Goal: Transaction & Acquisition: Obtain resource

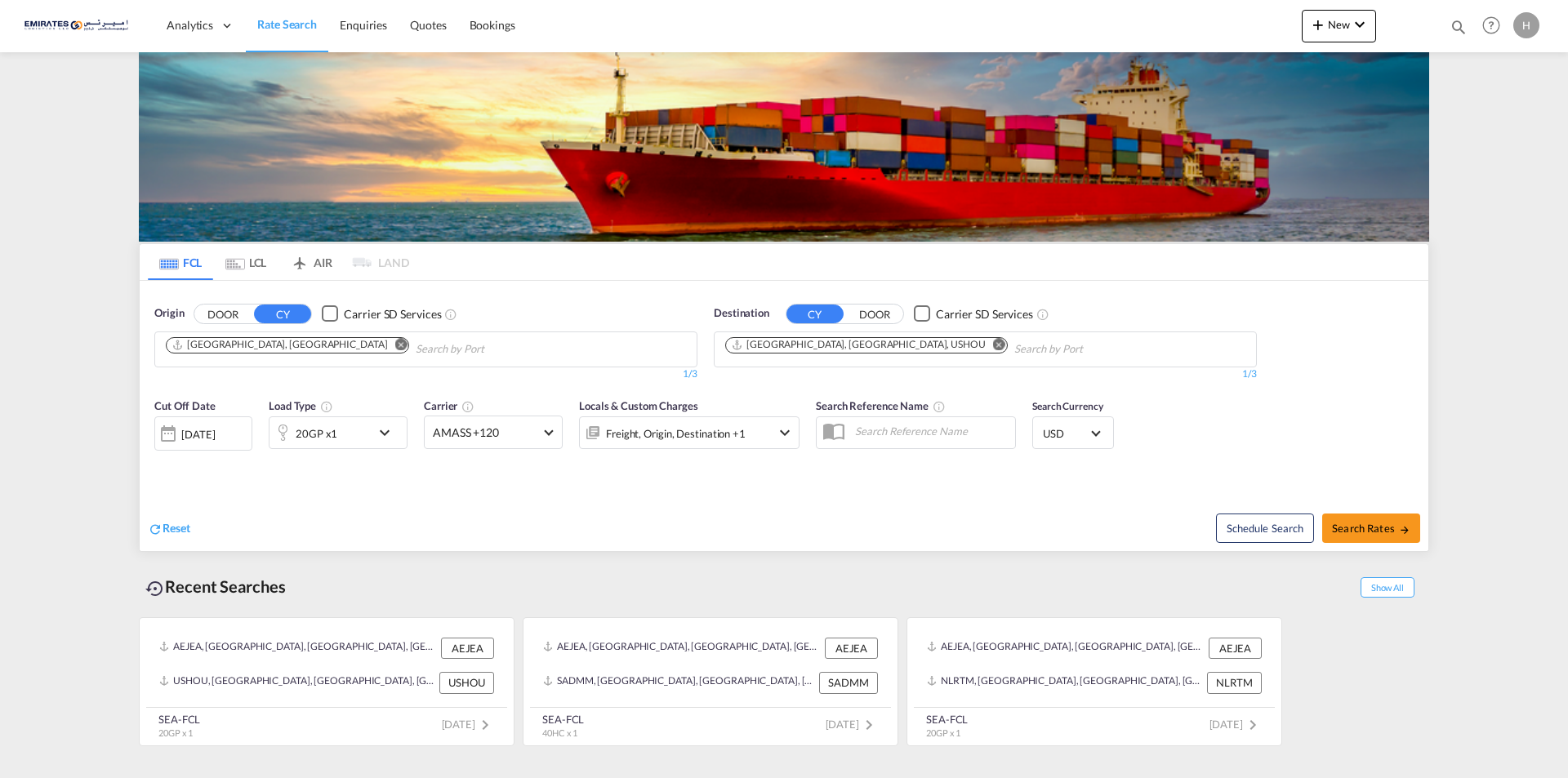
click at [379, 433] on md-icon "icon-chevron-down" at bounding box center [388, 432] width 28 height 19
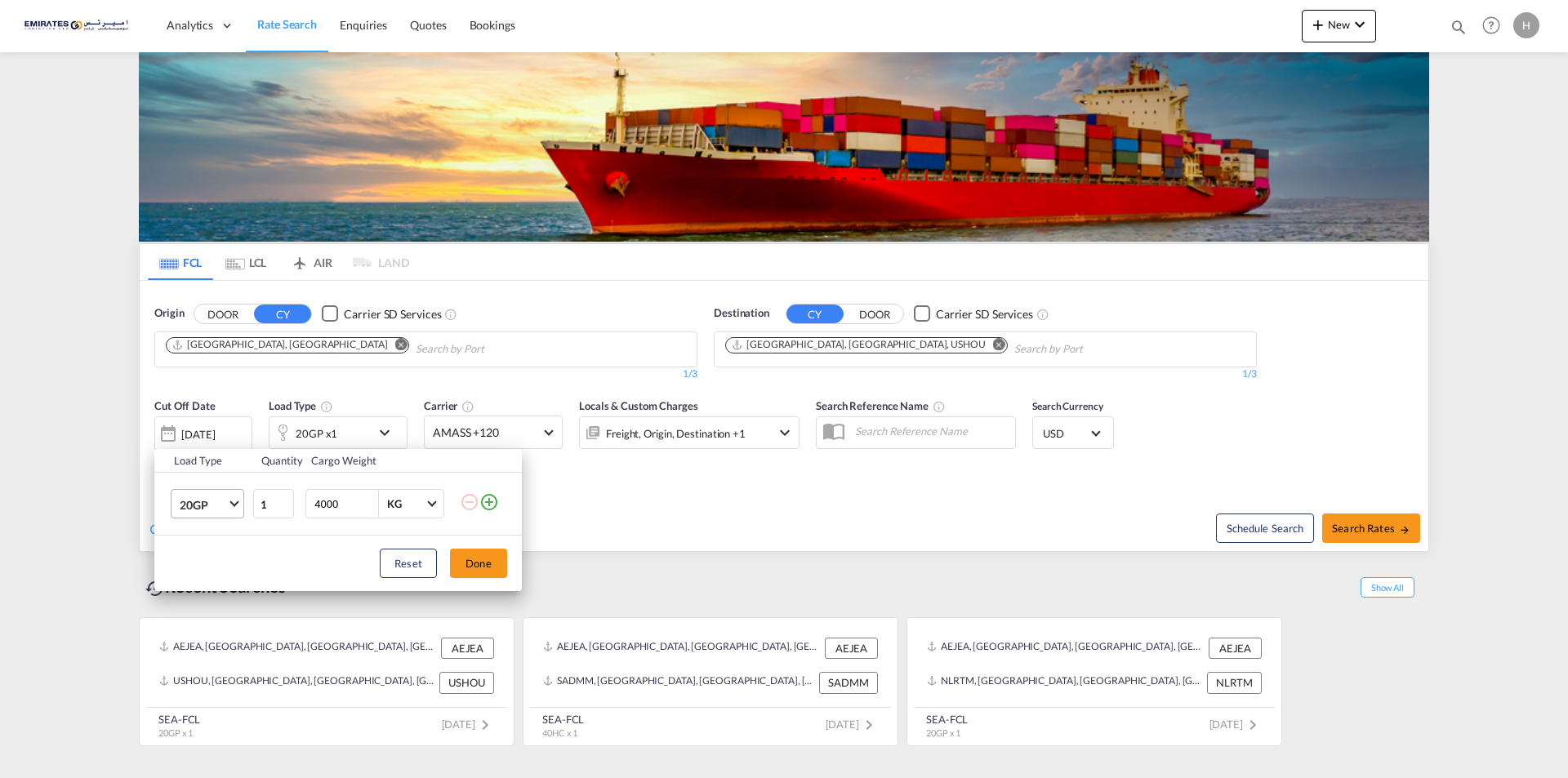
click at [236, 507] on md-select-value "20GP" at bounding box center [211, 504] width 65 height 28
click at [200, 571] on md-option "40HC" at bounding box center [222, 583] width 111 height 39
click at [482, 559] on button "Done" at bounding box center [478, 563] width 57 height 30
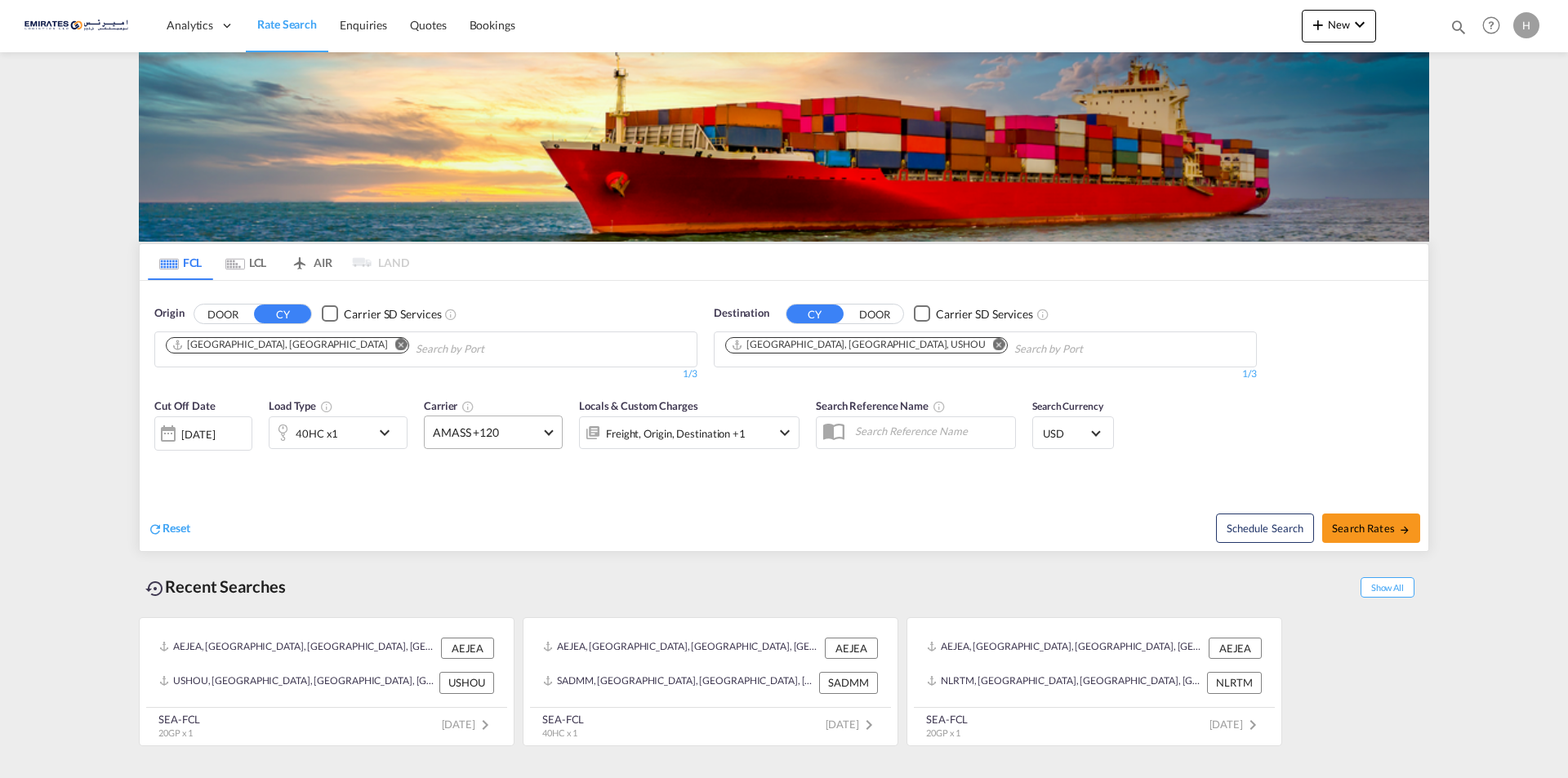
click at [541, 433] on md-select-value "AMASS +120" at bounding box center [493, 431] width 137 height 32
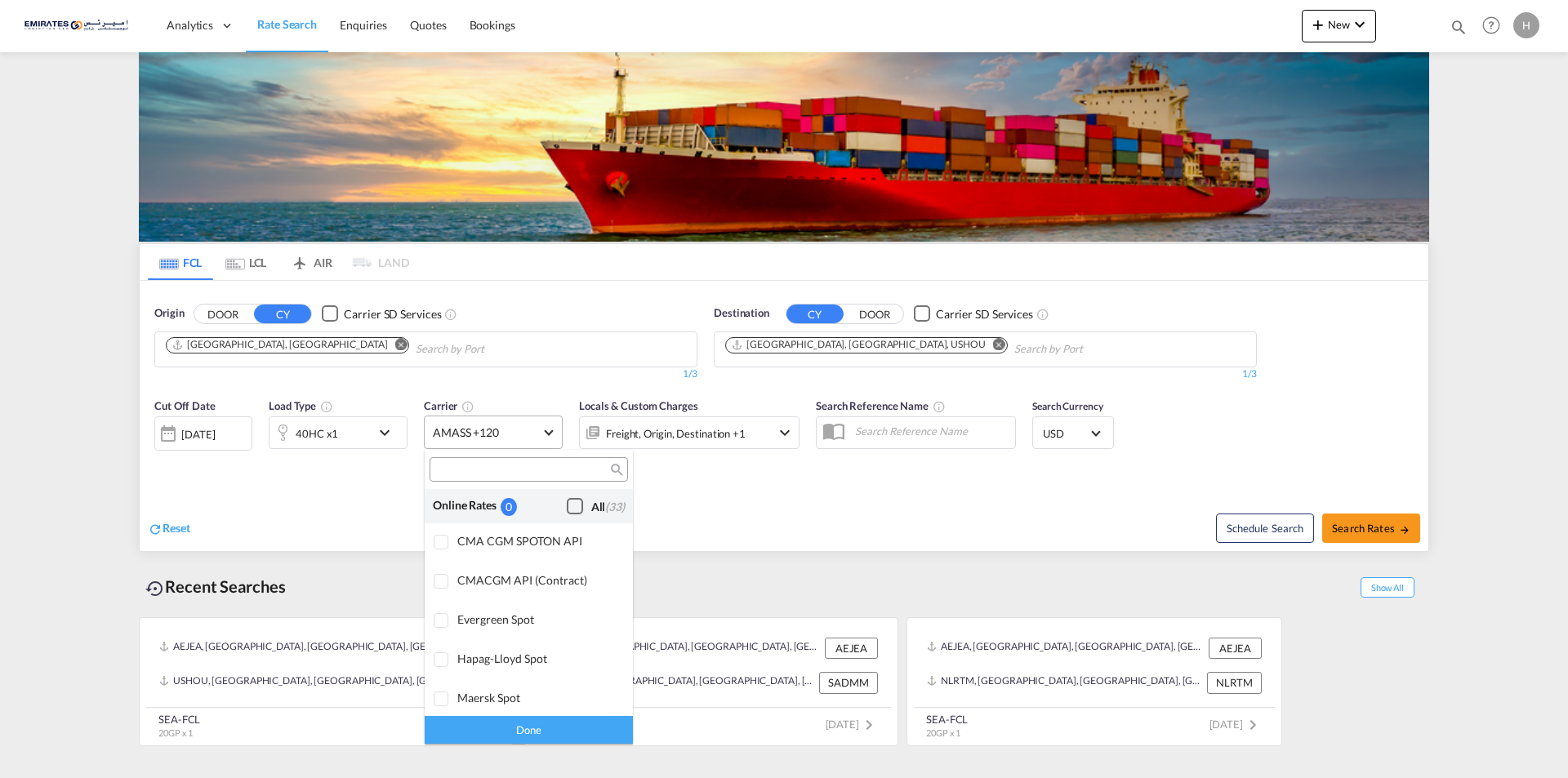
scroll to position [1272, 0]
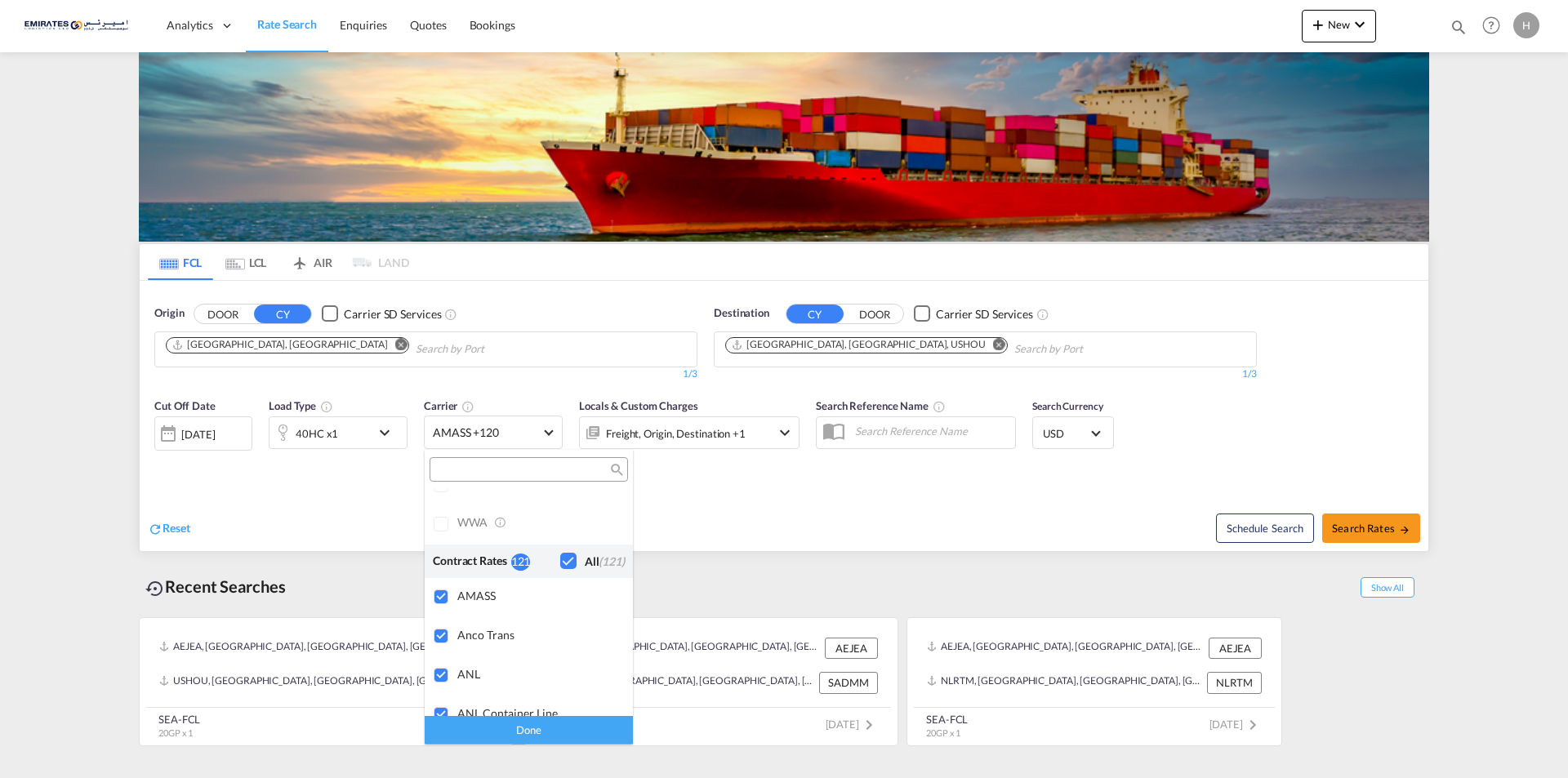
click at [737, 478] on md-backdrop at bounding box center [784, 389] width 1568 height 778
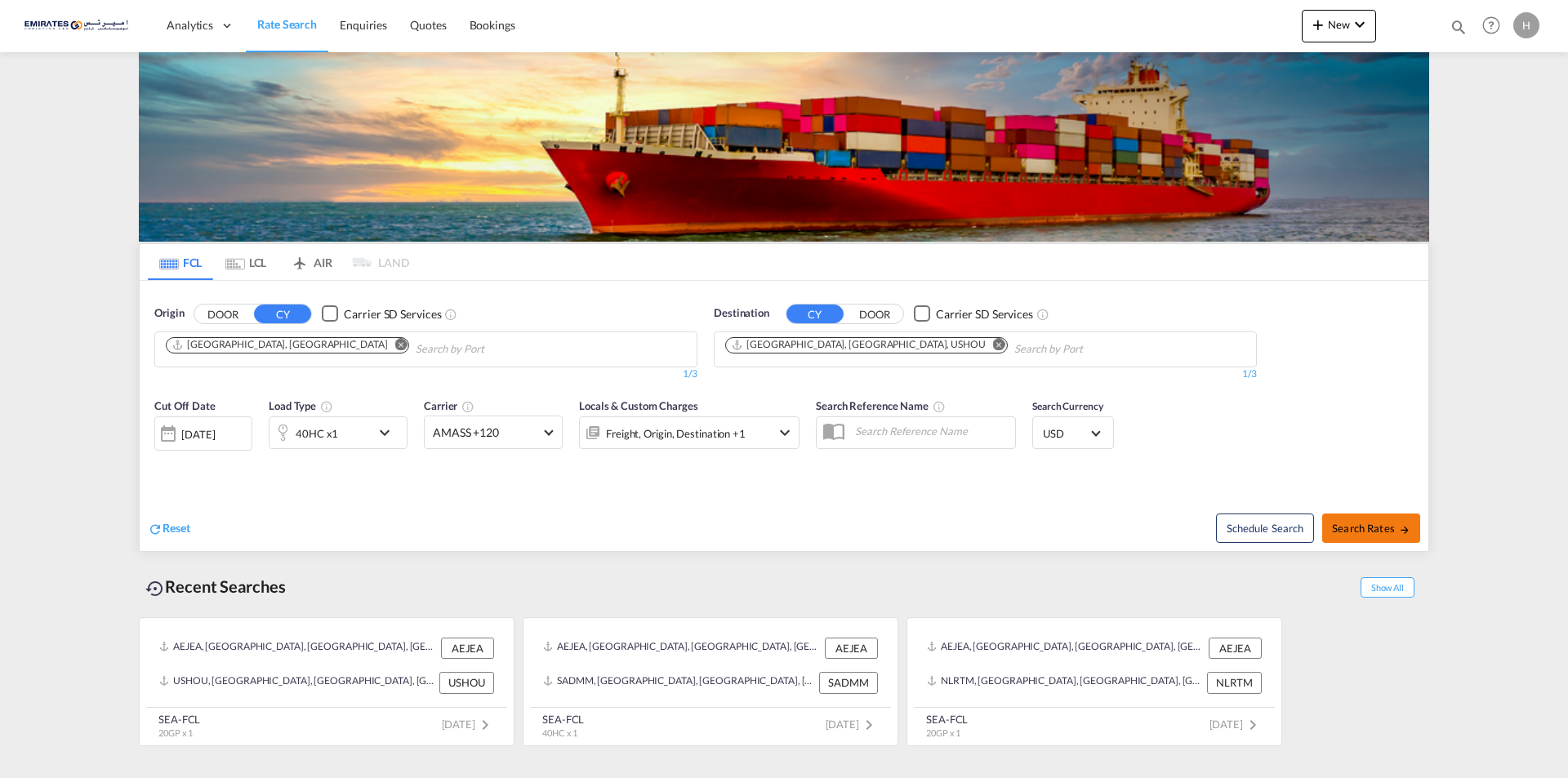
click at [1361, 532] on span "Search Rates" at bounding box center [1371, 529] width 78 height 13
type input "AEJEA to USHOU / [DATE]"
